Goal: Go to known website: Access a specific website the user already knows

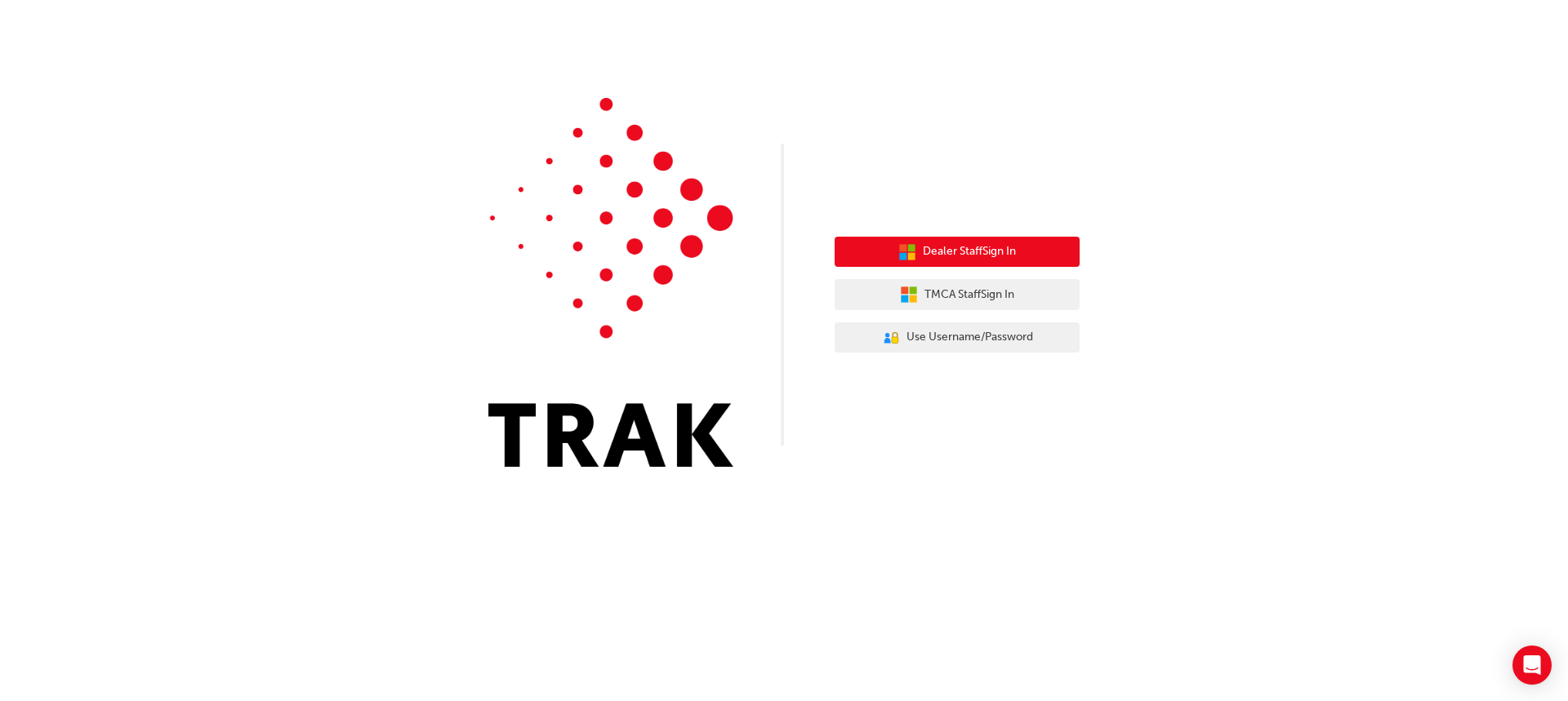
click at [944, 254] on span "Dealer Staff Sign In" at bounding box center [969, 251] width 93 height 19
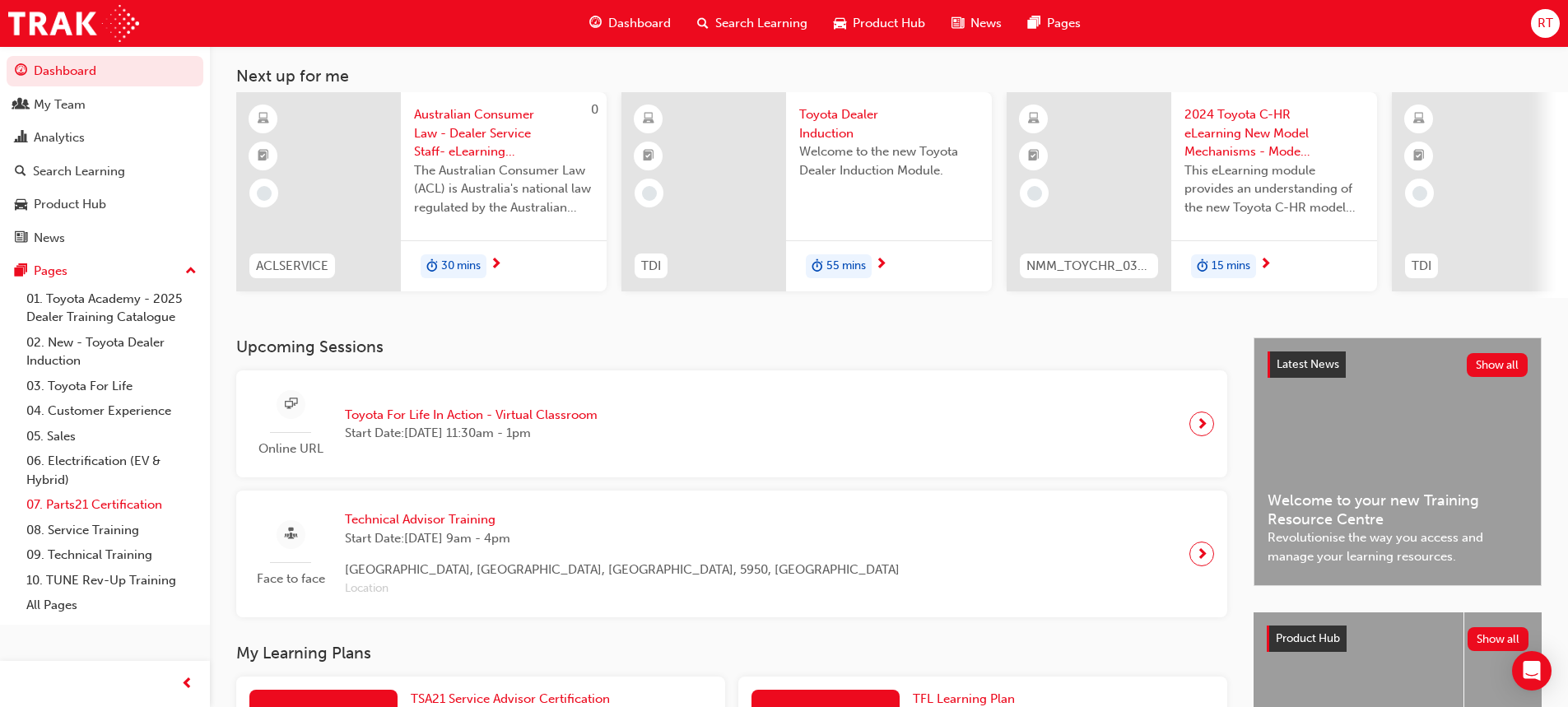
scroll to position [82, 0]
